Goal: Information Seeking & Learning: Find specific fact

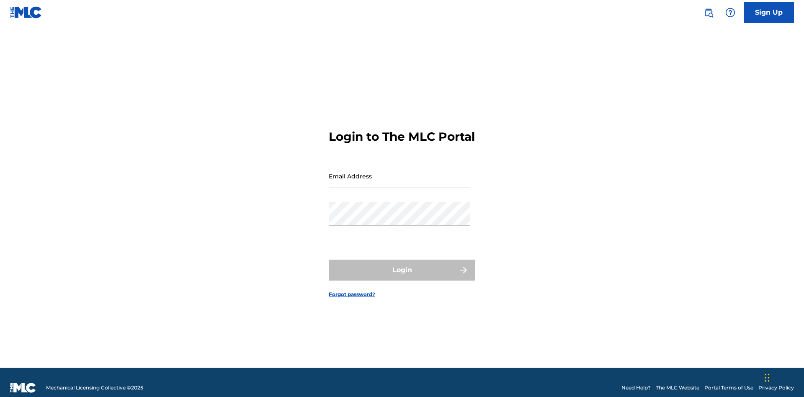
scroll to position [11, 0]
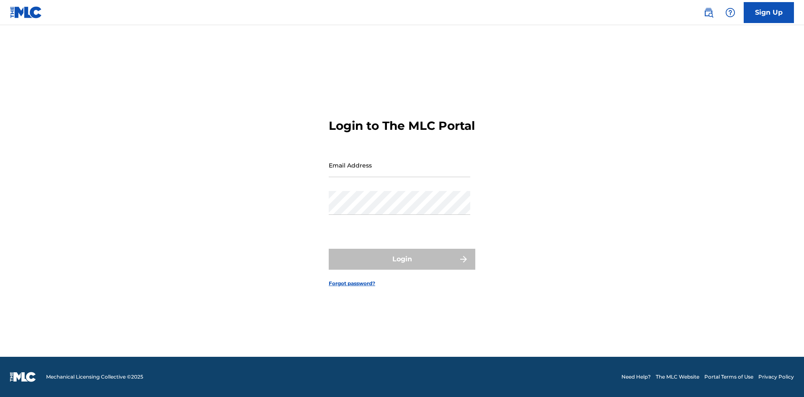
click at [400, 172] on input "Email Address" at bounding box center [400, 165] width 142 height 24
type input "[PERSON_NAME][EMAIL_ADDRESS][DOMAIN_NAME]"
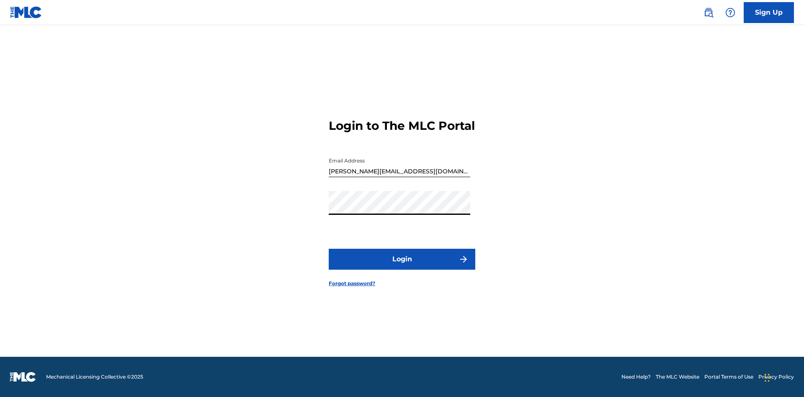
click at [402, 266] on button "Login" at bounding box center [402, 259] width 147 height 21
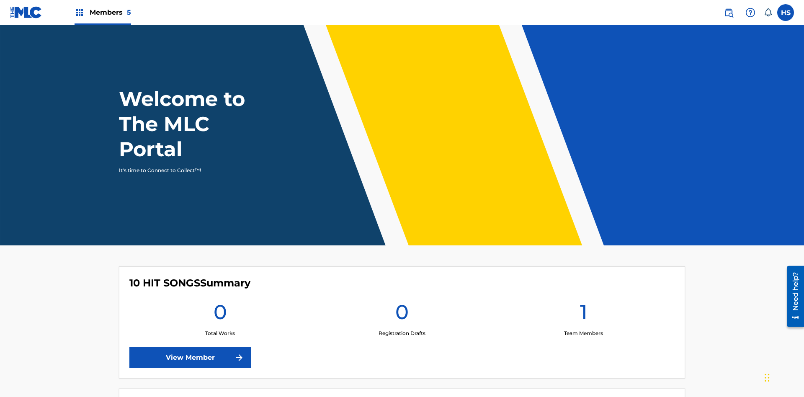
click at [102, 12] on span "Members 5" at bounding box center [110, 13] width 41 height 10
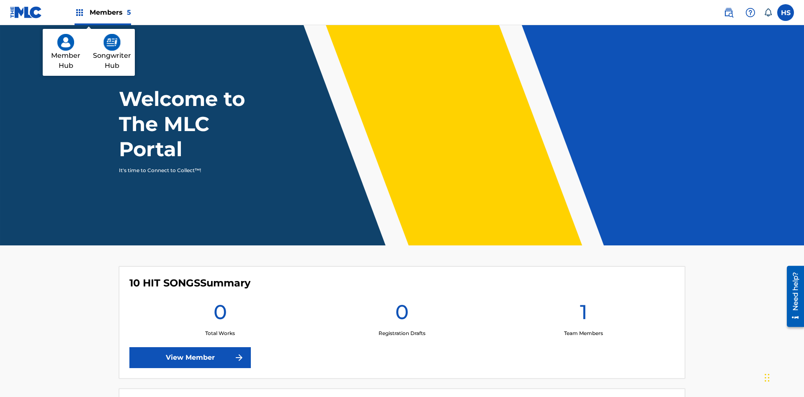
click at [112, 42] on img at bounding box center [111, 42] width 17 height 17
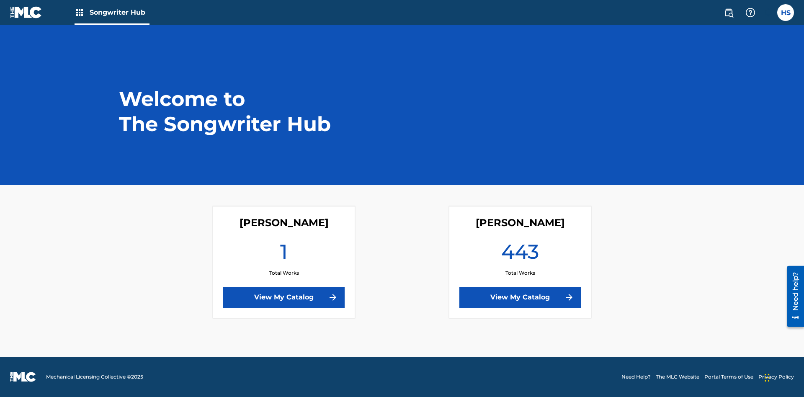
click at [520, 297] on link "View My Catalog" at bounding box center [520, 297] width 121 height 21
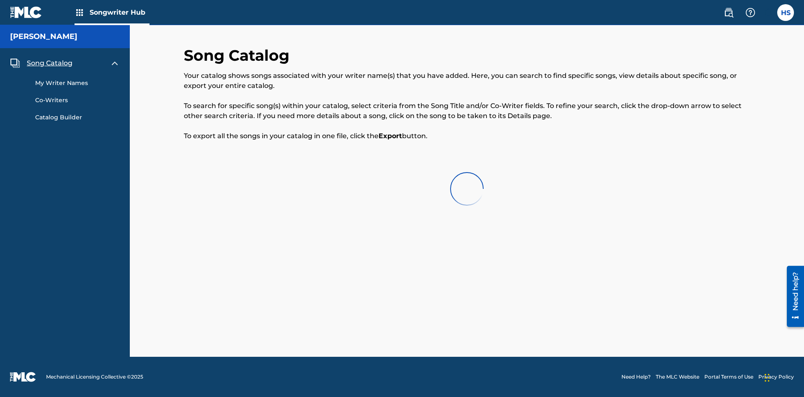
click at [49, 60] on span "Song Catalog" at bounding box center [50, 63] width 46 height 10
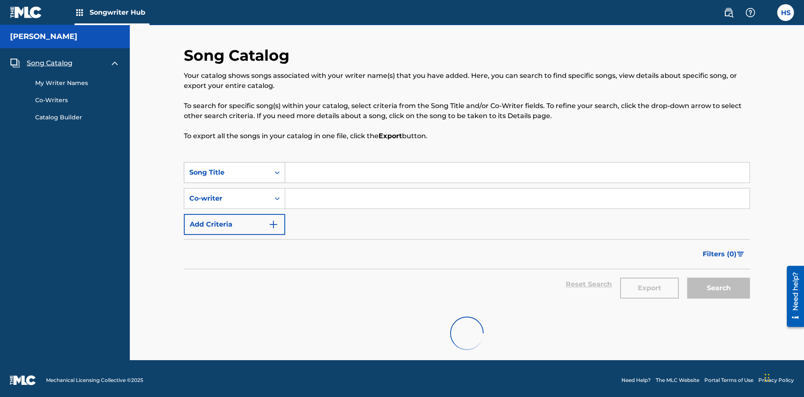
click at [227, 168] on div "Song Title" at bounding box center [226, 173] width 75 height 10
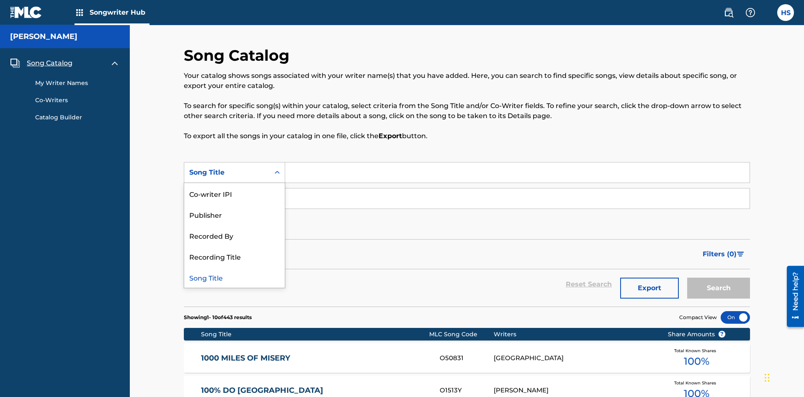
scroll to position [117, 0]
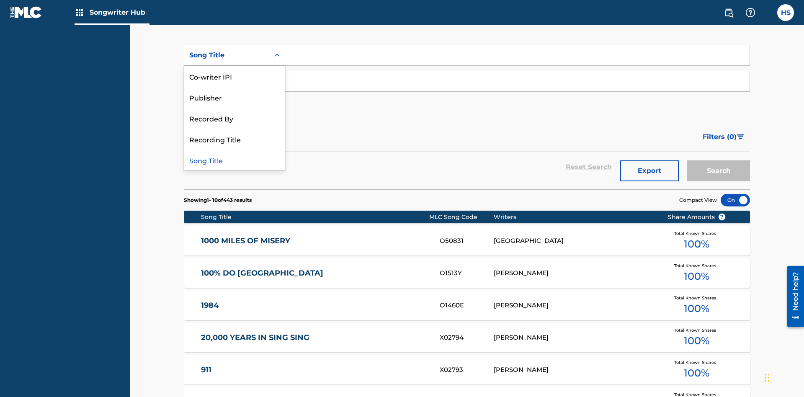
click at [235, 160] on div "Song Title" at bounding box center [234, 160] width 101 height 21
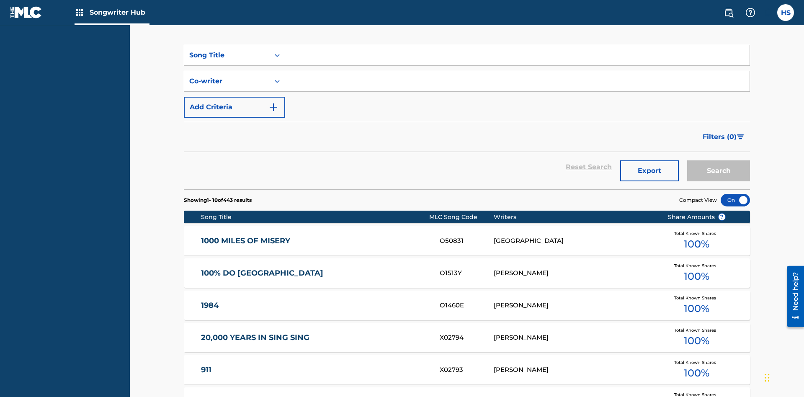
click at [517, 60] on input "Search Form" at bounding box center [517, 55] width 465 height 20
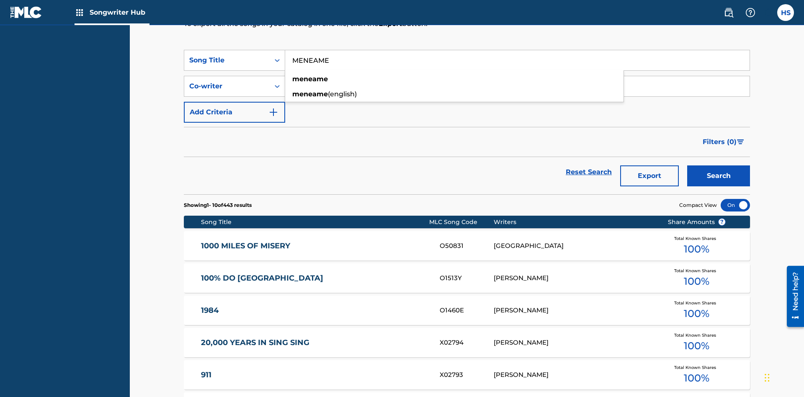
type input "MENEAME"
click at [719, 165] on button "Search" at bounding box center [718, 175] width 63 height 21
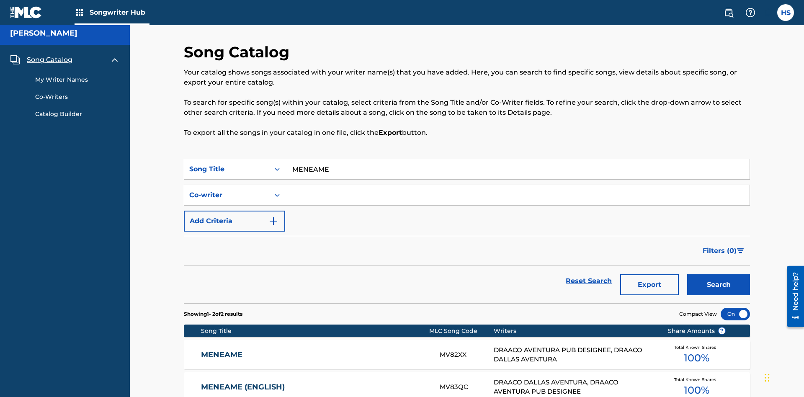
scroll to position [88, 0]
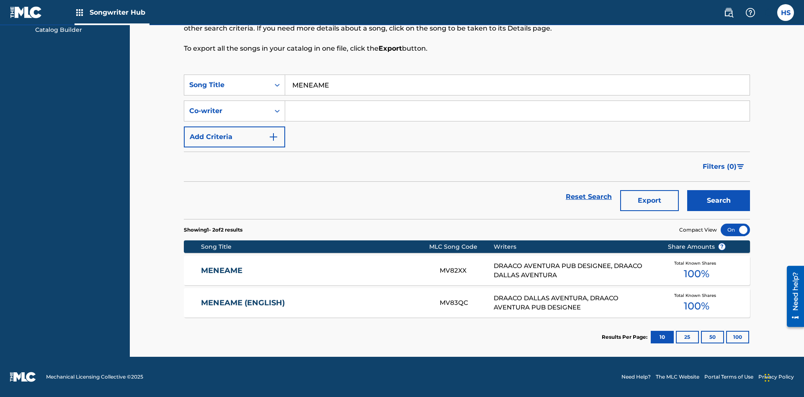
click at [517, 85] on input "MENEAME" at bounding box center [517, 85] width 465 height 20
click at [227, 111] on div "Co-writer" at bounding box center [226, 111] width 75 height 10
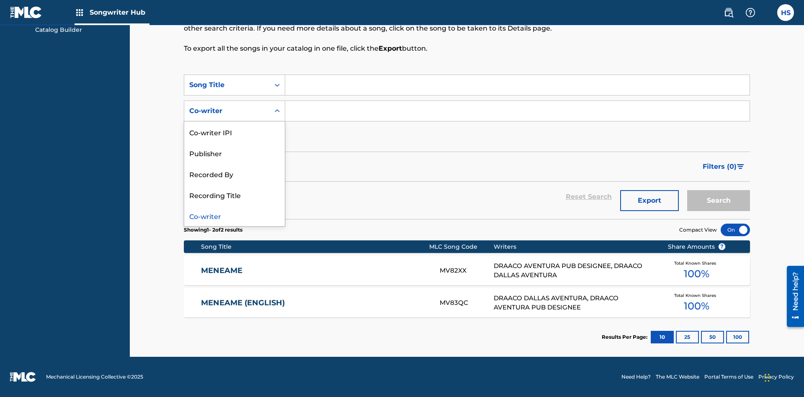
click at [235, 216] on div "Co-writer" at bounding box center [234, 215] width 101 height 21
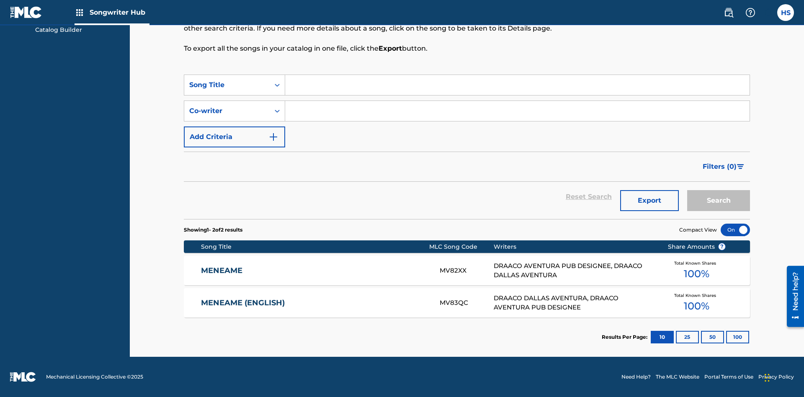
click at [517, 111] on input "Search Form" at bounding box center [517, 111] width 465 height 20
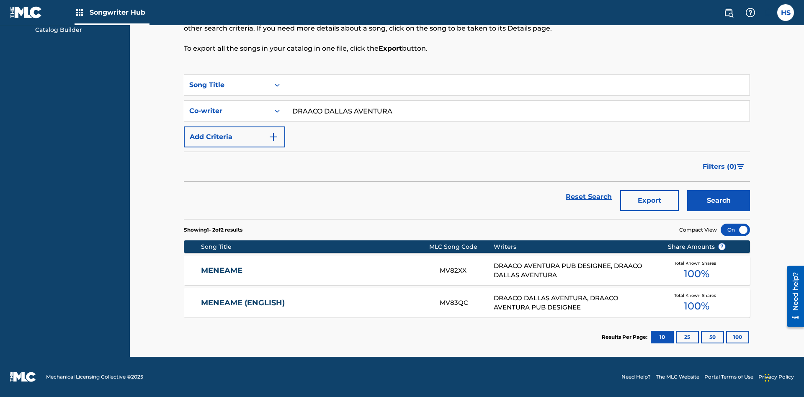
type input "DRAACO DALLAS AVENTURA"
click at [719, 201] on button "Search" at bounding box center [718, 200] width 63 height 21
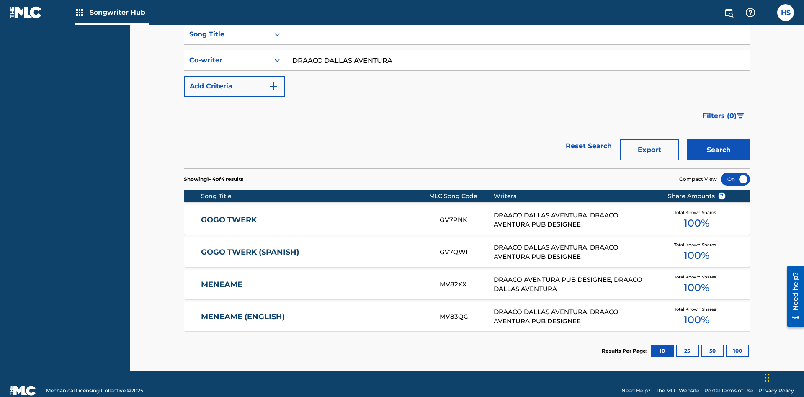
click at [517, 60] on input "DRAACO DALLAS AVENTURA" at bounding box center [517, 60] width 465 height 20
click at [227, 39] on div "Song Title" at bounding box center [226, 34] width 75 height 10
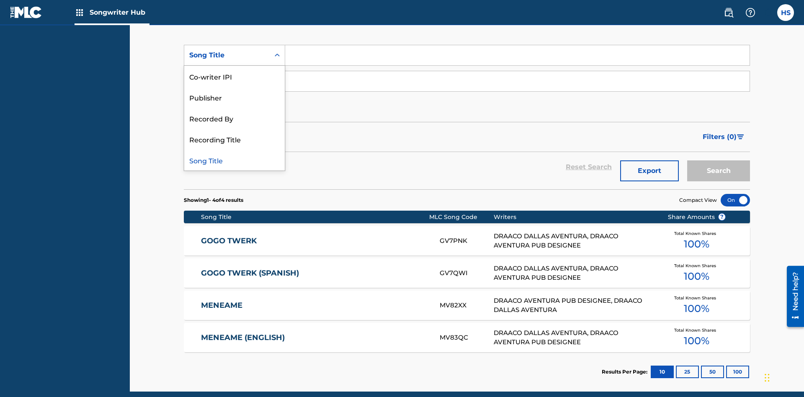
click at [235, 76] on div "Co-writer IPI" at bounding box center [234, 76] width 101 height 21
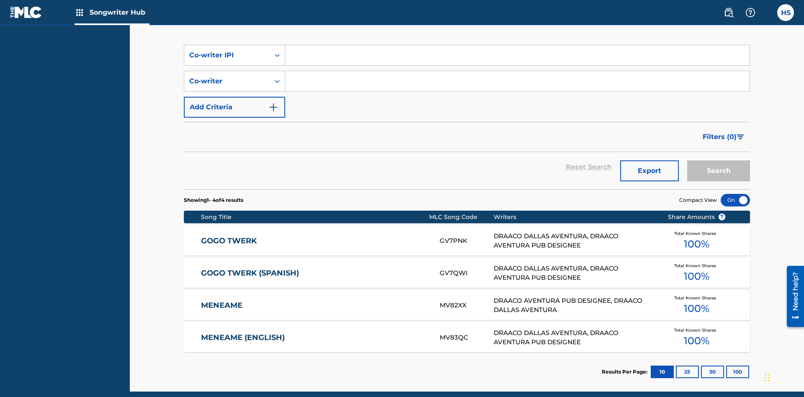
click at [517, 60] on input "Search Form" at bounding box center [517, 55] width 465 height 20
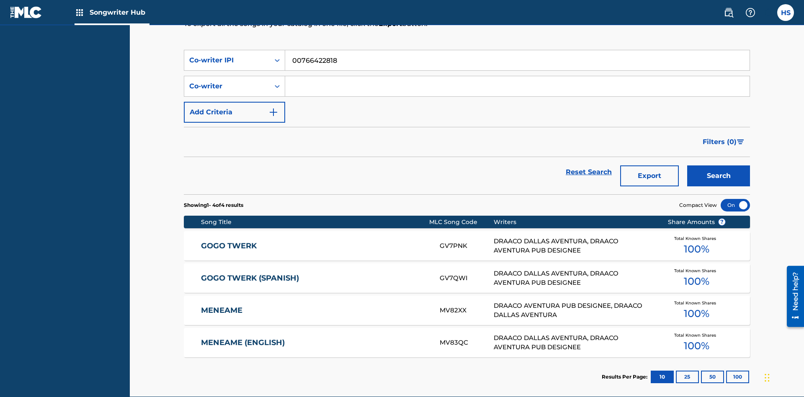
type input "00766422818"
click at [719, 165] on button "Search" at bounding box center [718, 175] width 63 height 21
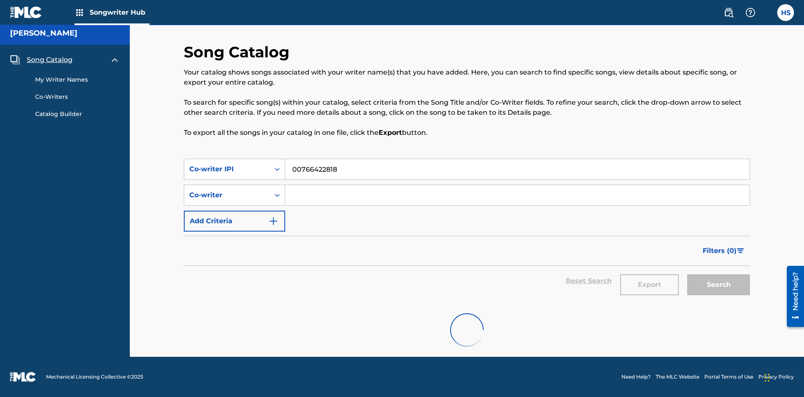
scroll to position [117, 0]
click at [227, 164] on div "Co-writer IPI" at bounding box center [226, 169] width 75 height 10
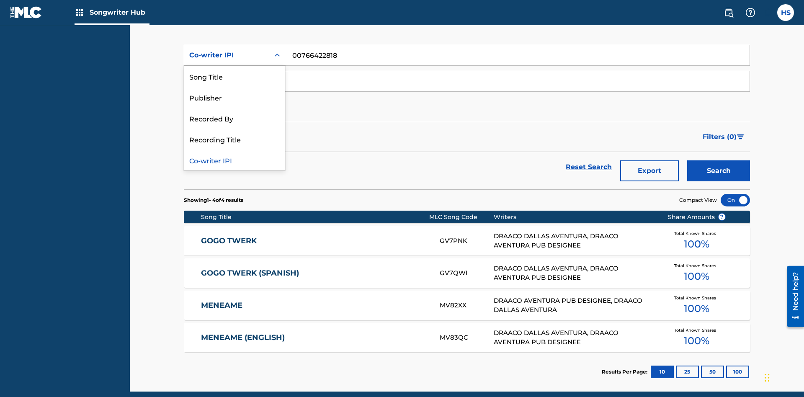
click at [235, 118] on div "Recorded By" at bounding box center [234, 118] width 101 height 21
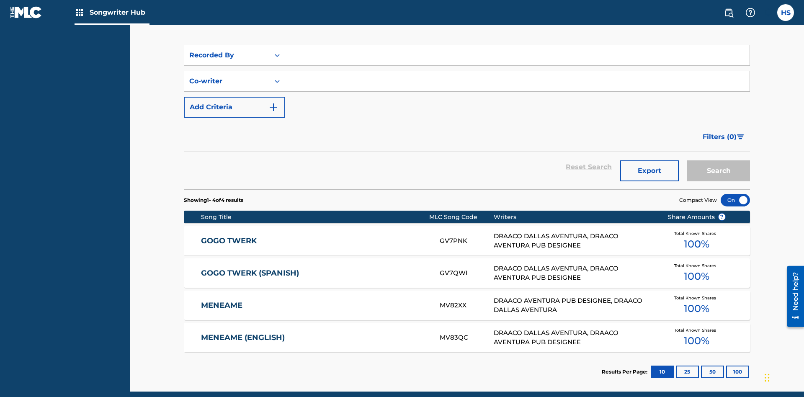
click at [517, 60] on input "Search Form" at bounding box center [517, 55] width 465 height 20
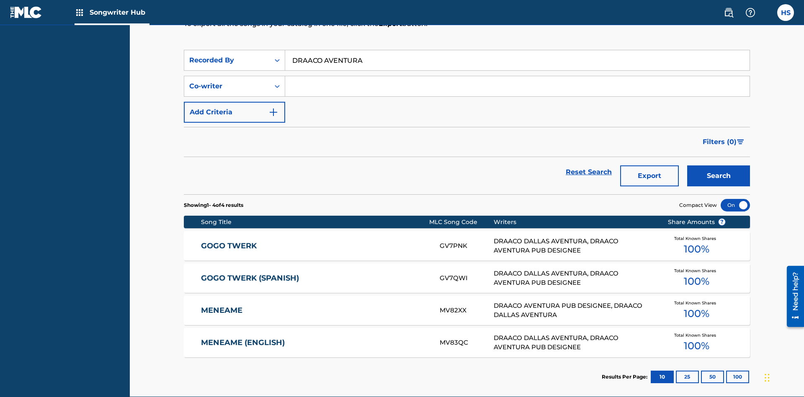
type input "DRAACO AVENTURA"
click at [719, 165] on button "Search" at bounding box center [718, 175] width 63 height 21
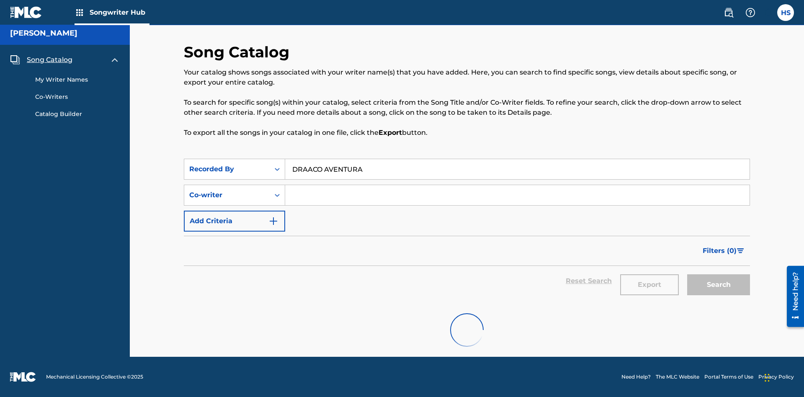
scroll to position [117, 0]
click at [227, 164] on div "Recorded By" at bounding box center [226, 169] width 75 height 10
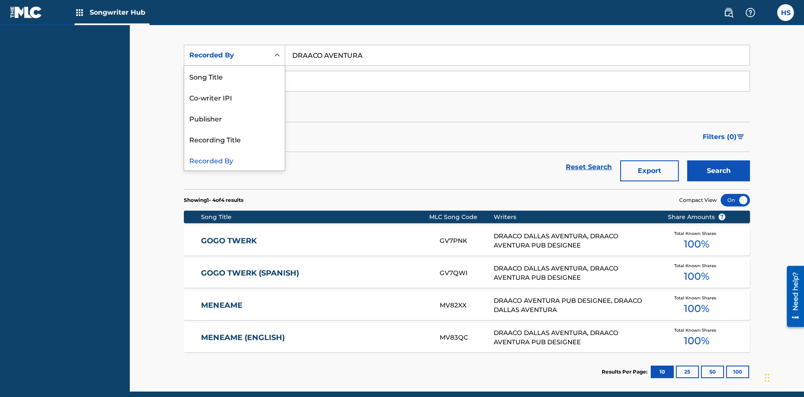
click at [235, 118] on div "Publisher" at bounding box center [234, 118] width 101 height 21
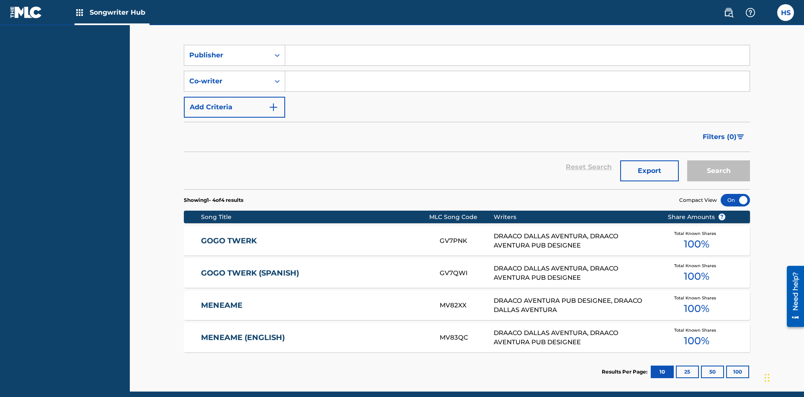
click at [517, 60] on input "Search Form" at bounding box center [517, 55] width 465 height 20
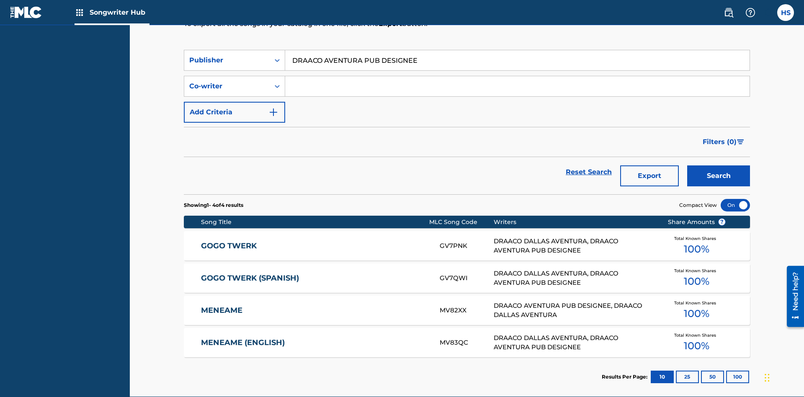
type input "DRAACO AVENTURA PUB DESIGNEE"
click at [719, 165] on button "Search" at bounding box center [718, 175] width 63 height 21
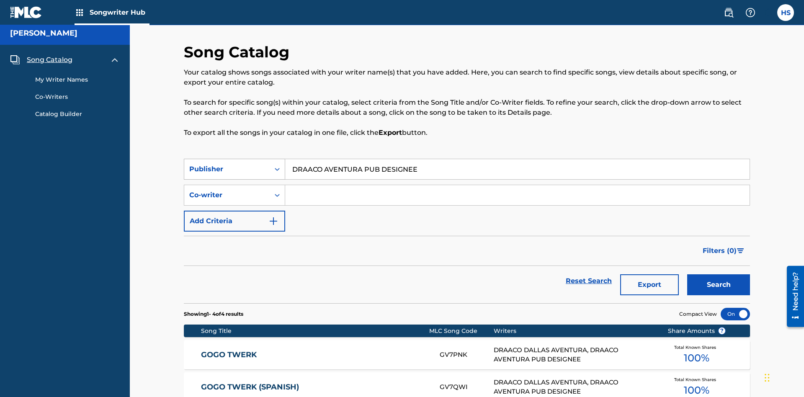
click at [227, 164] on div "Publisher" at bounding box center [226, 169] width 75 height 10
